Goal: Task Accomplishment & Management: Use online tool/utility

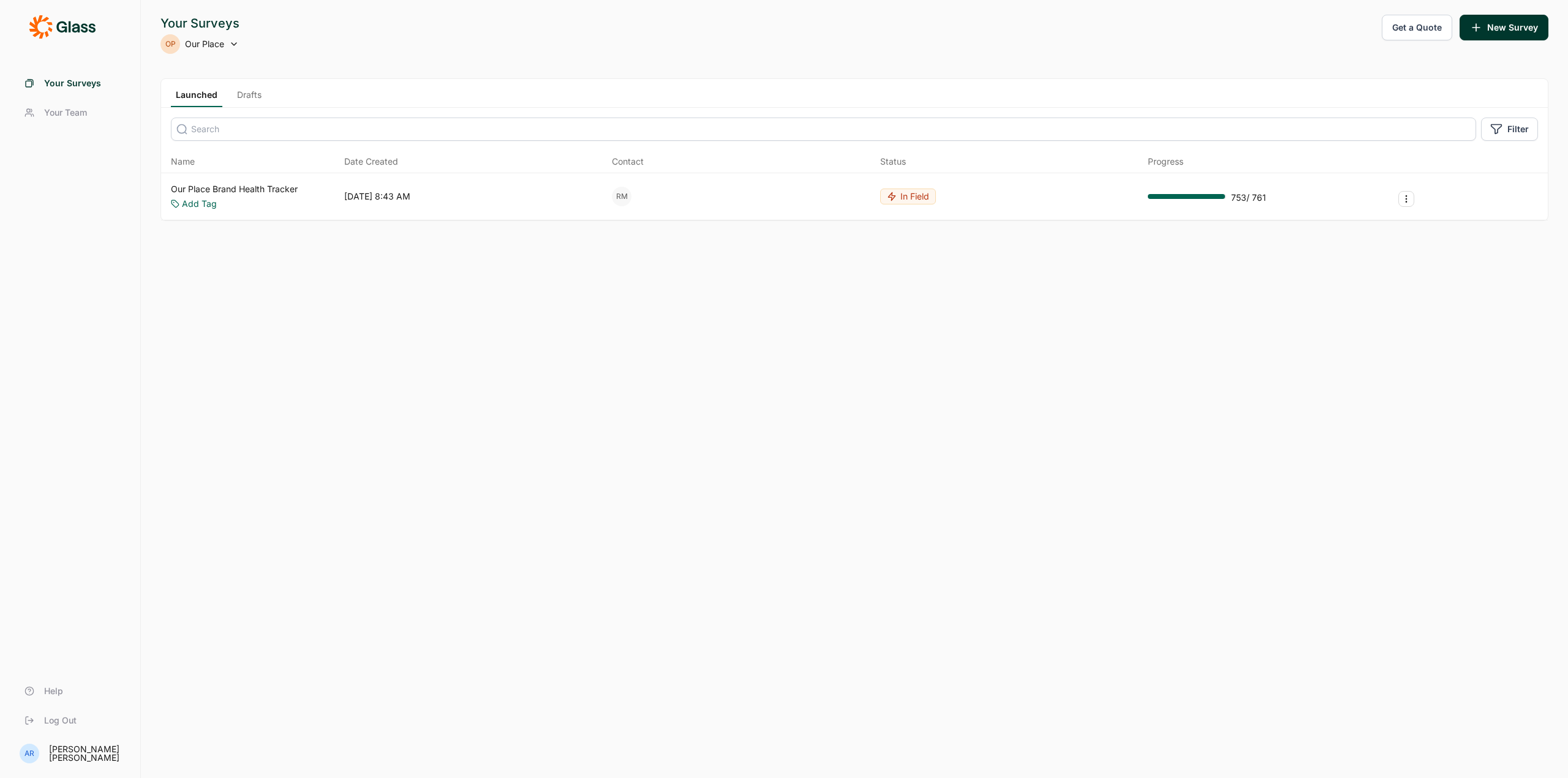
click at [86, 108] on span "Your Team" at bounding box center [65, 112] width 43 height 12
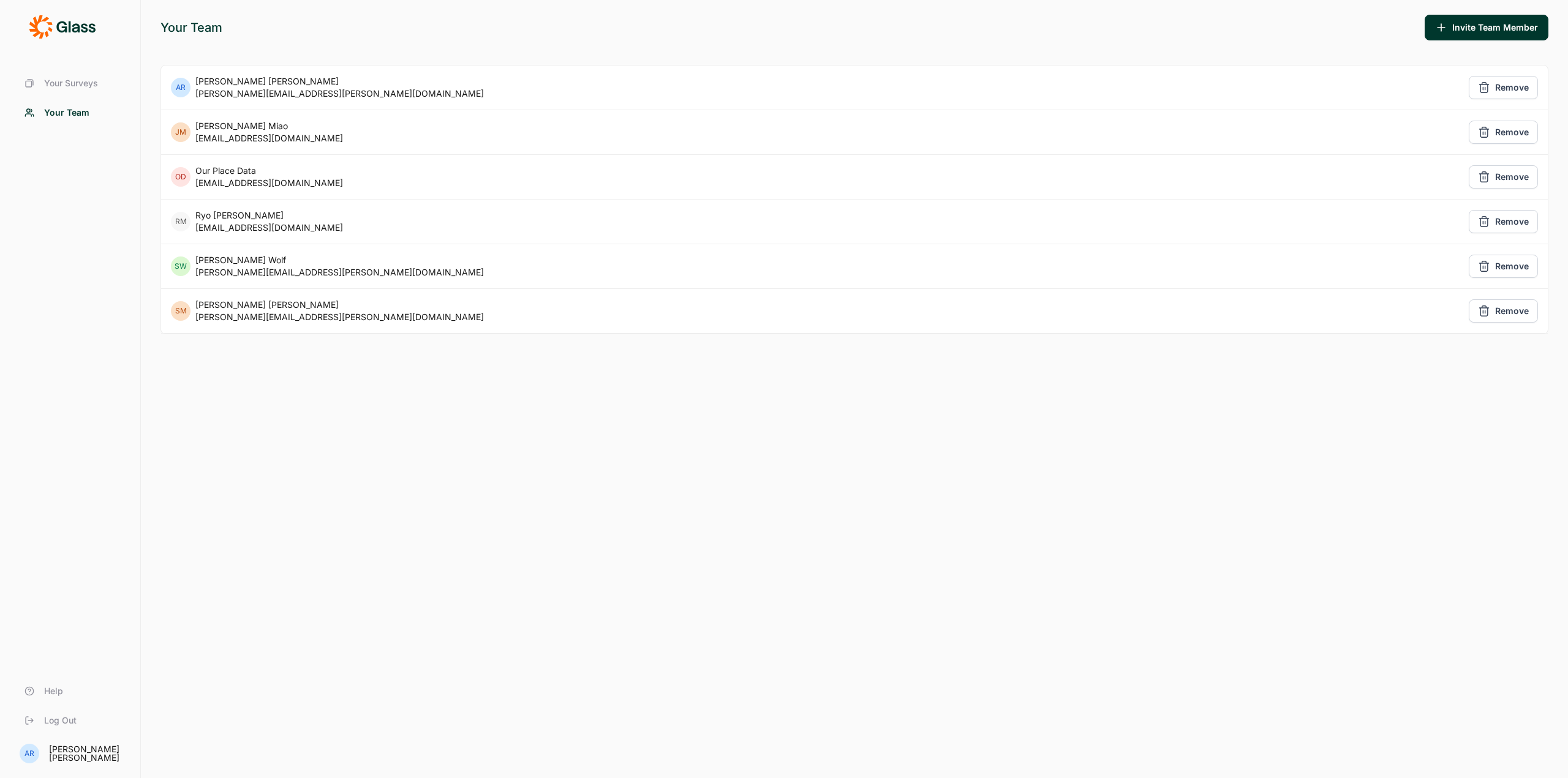
click at [87, 85] on span "Your Surveys" at bounding box center [70, 83] width 54 height 12
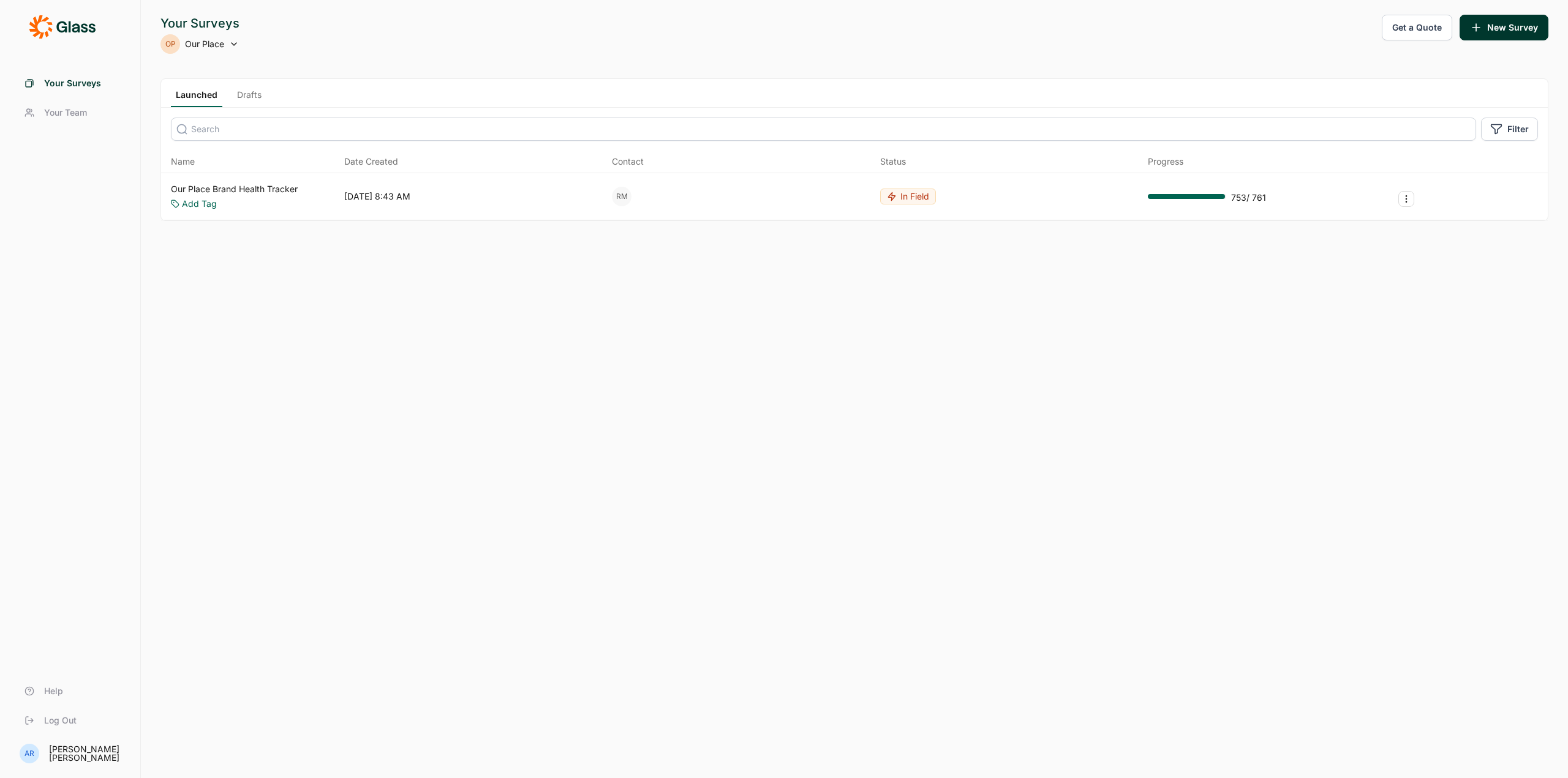
click at [55, 81] on span "Your Surveys" at bounding box center [72, 83] width 57 height 12
click at [272, 188] on link "Our Place Brand Health Tracker" at bounding box center [234, 189] width 127 height 12
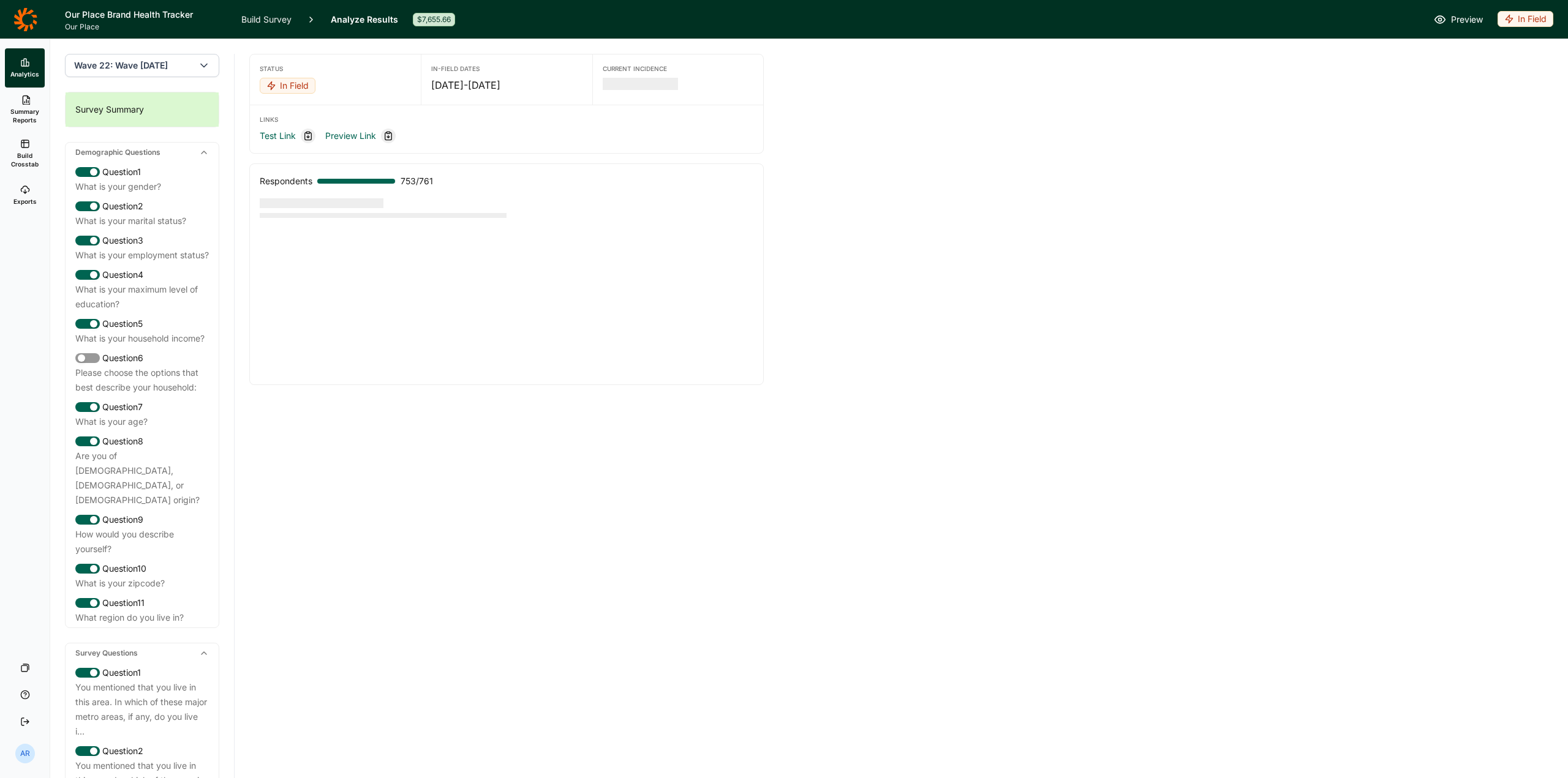
click at [22, 151] on span "Build Crosstab" at bounding box center [24, 160] width 30 height 17
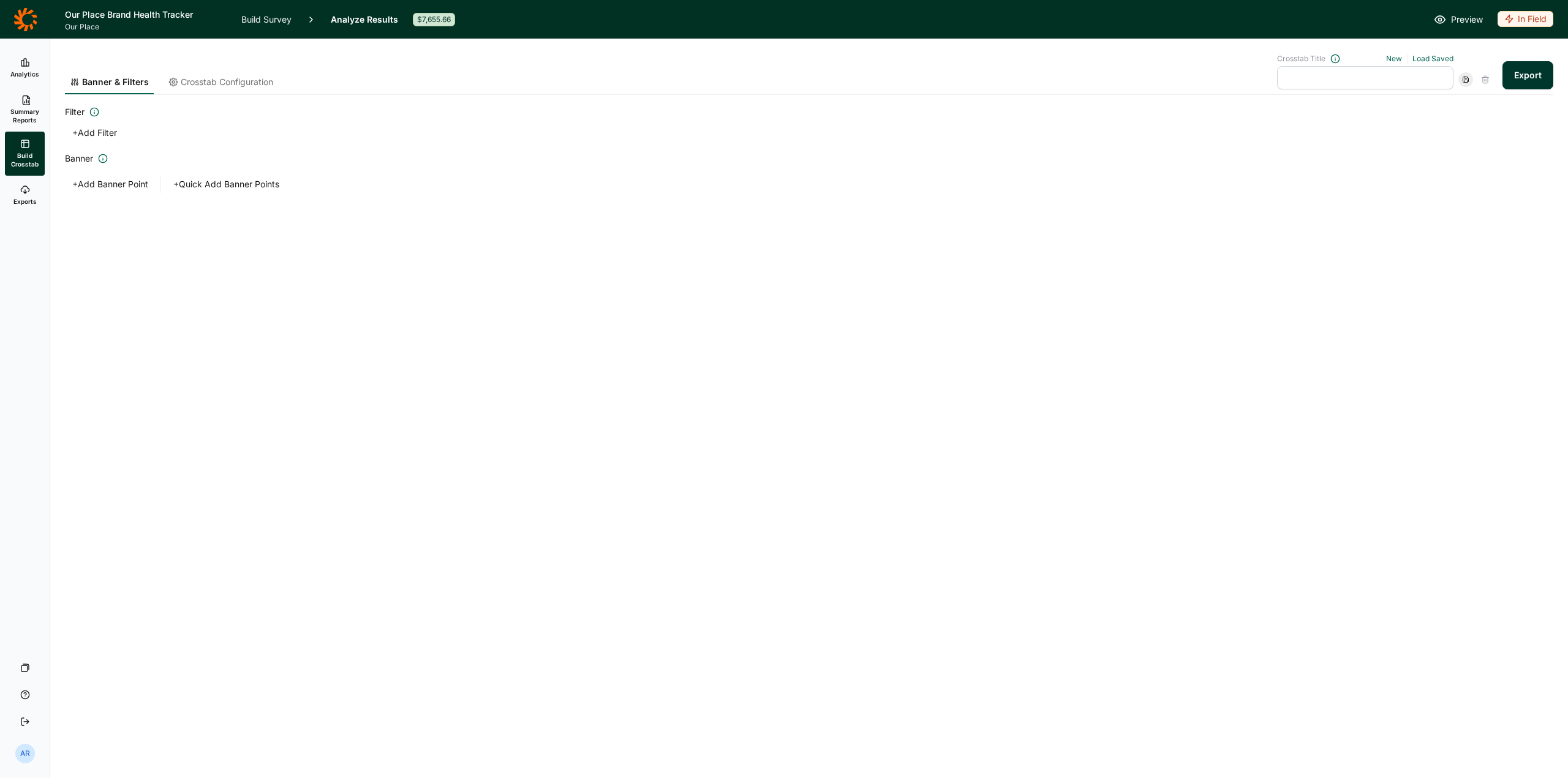
click at [25, 214] on link "Exports" at bounding box center [25, 196] width 39 height 39
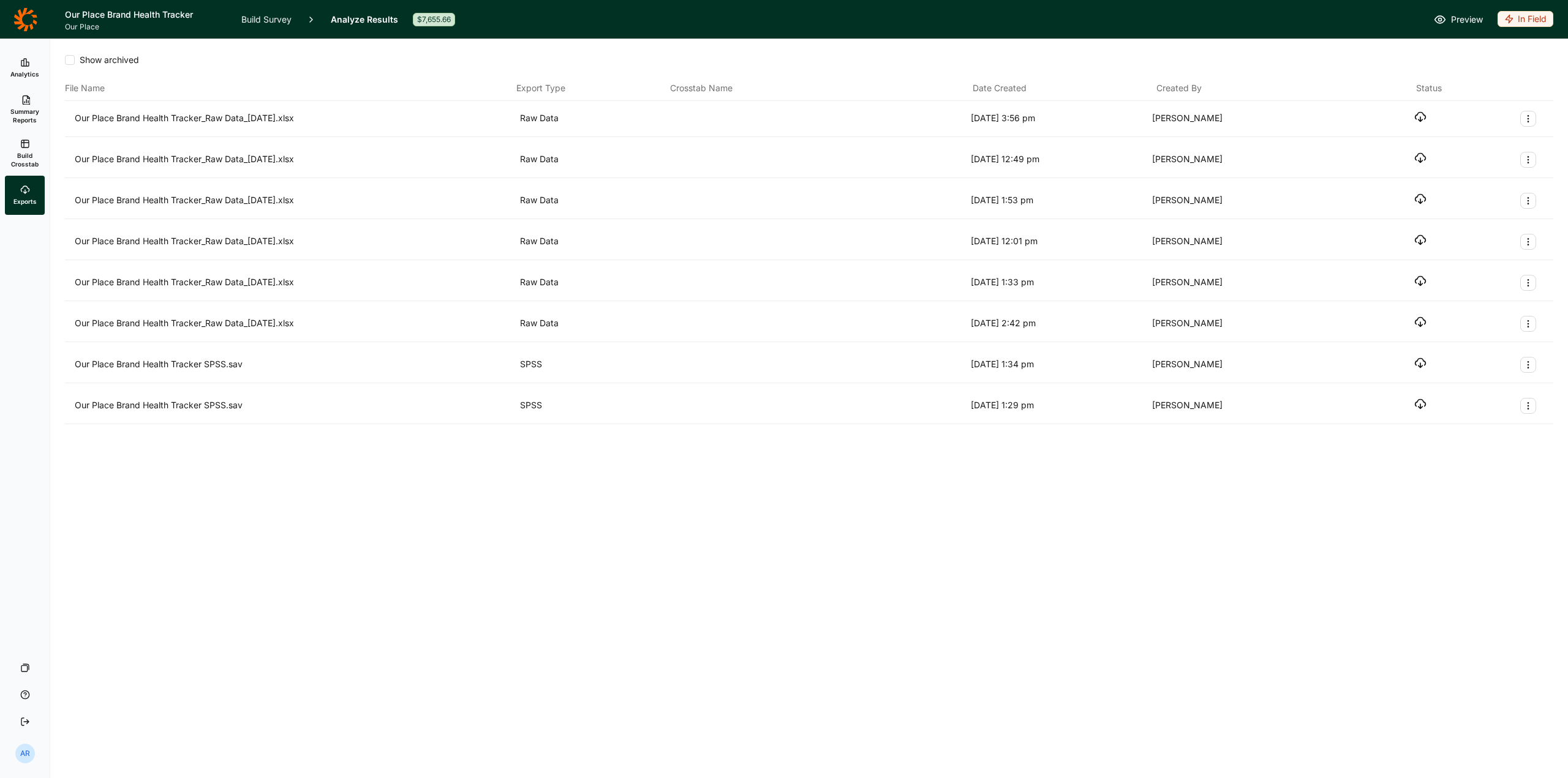
click at [13, 154] on span "Build Crosstab" at bounding box center [24, 160] width 30 height 17
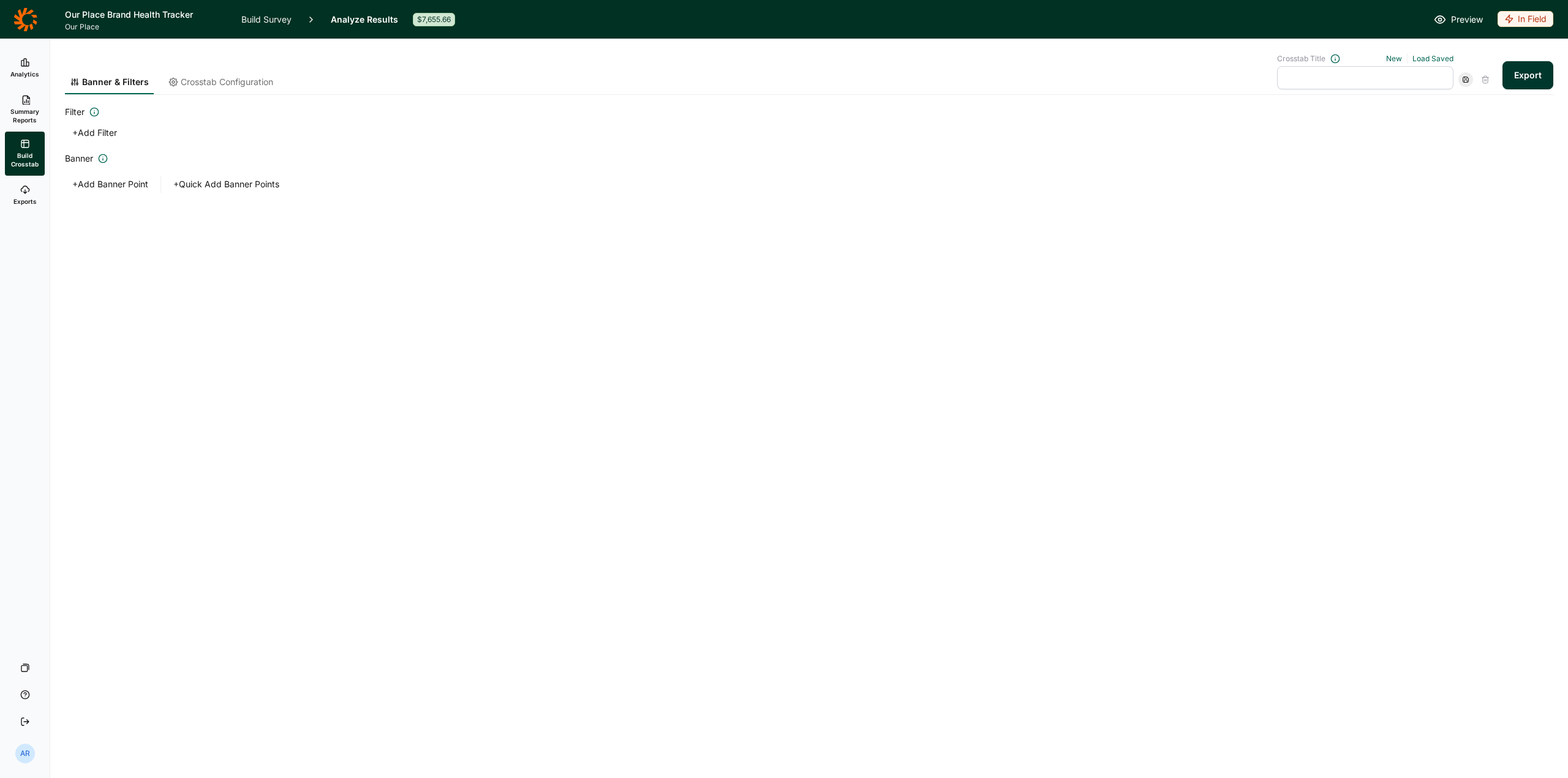
click at [31, 117] on span "Summary Reports" at bounding box center [24, 116] width 30 height 17
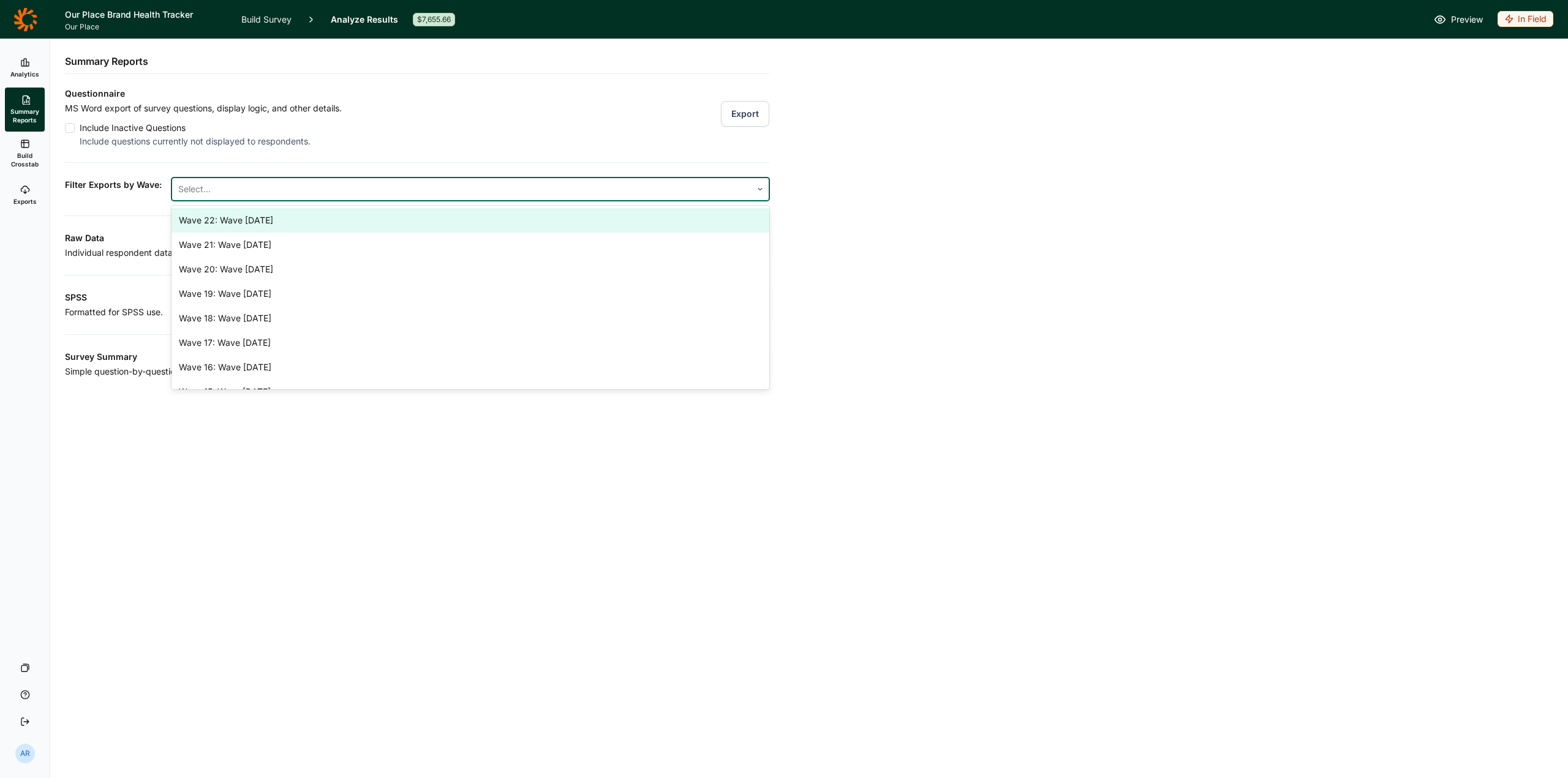
click at [331, 185] on div at bounding box center [461, 190] width 567 height 17
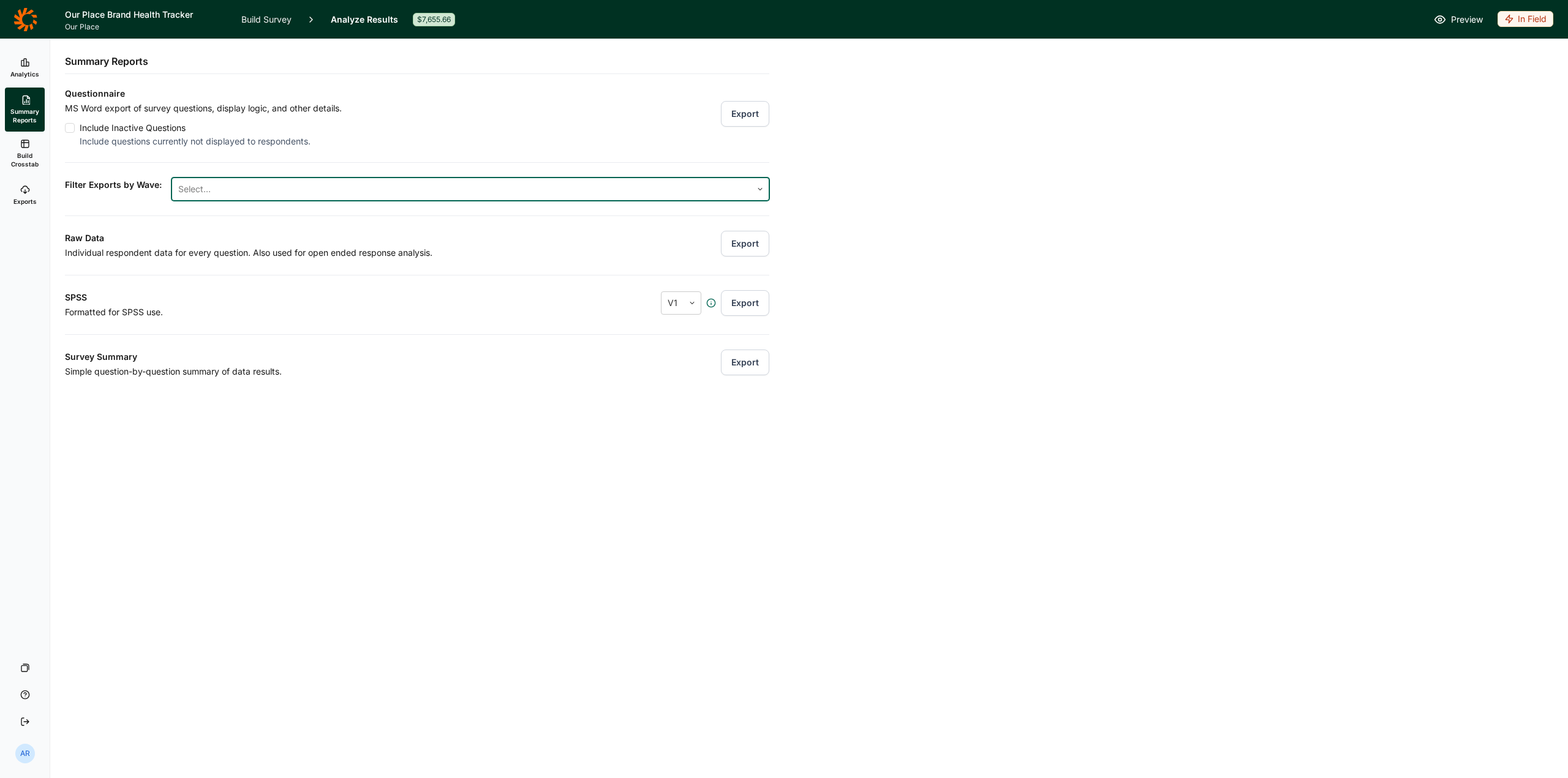
click at [740, 112] on button "Export" at bounding box center [745, 114] width 48 height 26
